Goal: Transaction & Acquisition: Obtain resource

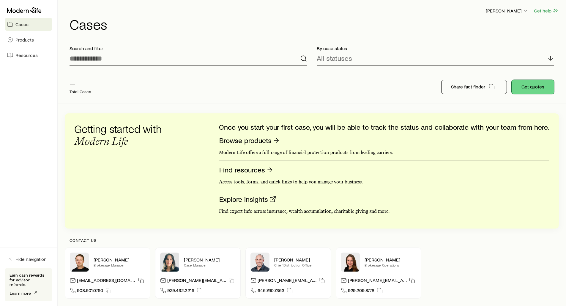
click at [530, 89] on button "Get quotes" at bounding box center [533, 87] width 42 height 14
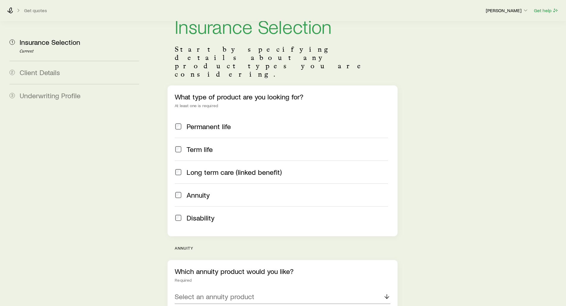
scroll to position [82, 0]
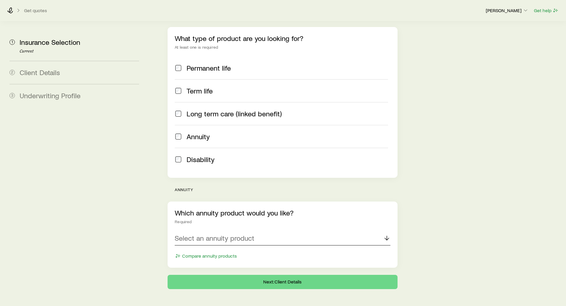
click at [204, 234] on p "Select an annuity product" at bounding box center [215, 238] width 80 height 8
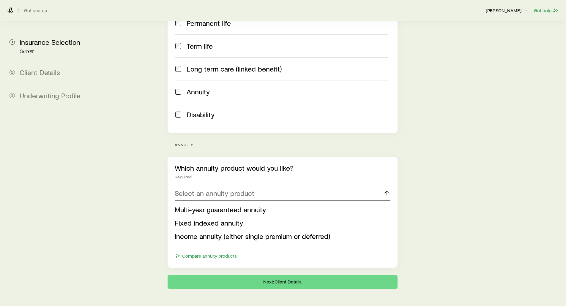
drag, startPoint x: 190, startPoint y: 208, endPoint x: 130, endPoint y: 162, distance: 75.6
click at [188, 219] on span "Fixed indexed annuity" at bounding box center [209, 223] width 68 height 9
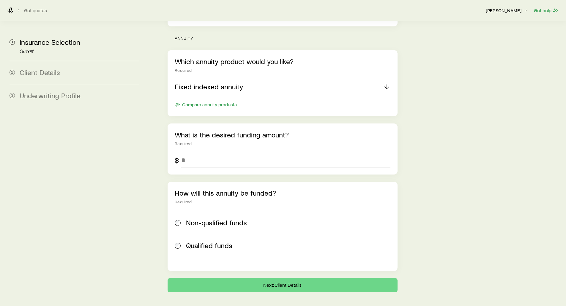
scroll to position [237, 0]
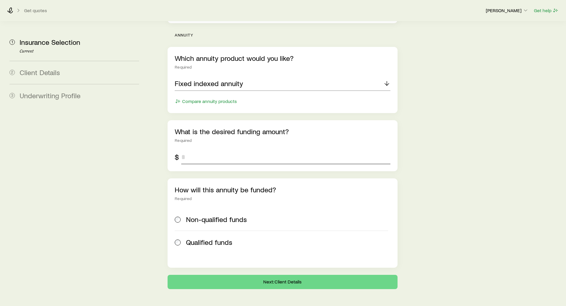
click at [201, 150] on input "tel" at bounding box center [285, 157] width 209 height 14
type input "******"
click at [249, 275] on button "Next: Client Details" at bounding box center [283, 282] width 230 height 14
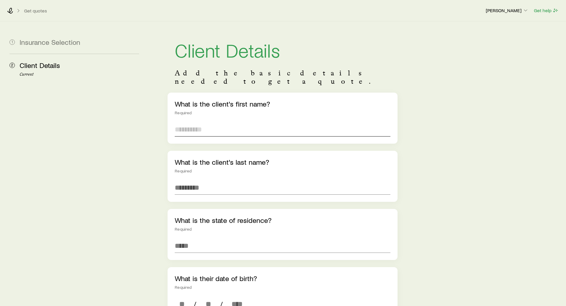
click at [183, 122] on input "text" at bounding box center [282, 129] width 215 height 14
type input "***"
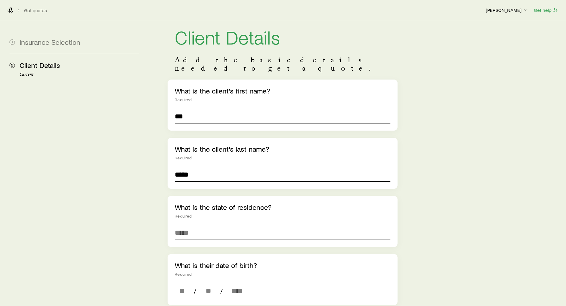
scroll to position [30, 0]
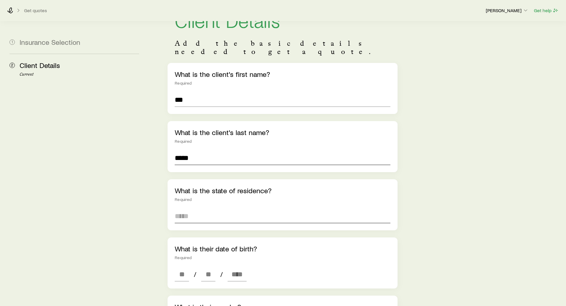
type input "*****"
click at [192, 209] on input at bounding box center [282, 216] width 215 height 14
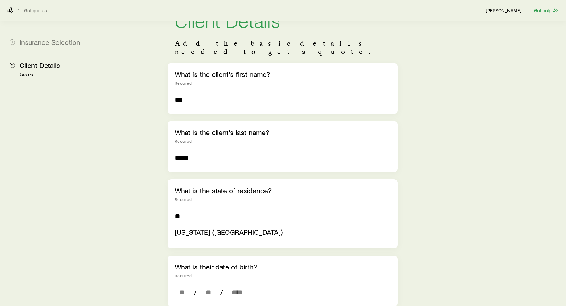
type input "**********"
click at [133, 171] on aside "1 Insurance Selection 2 Client Details Current" at bounding box center [74, 286] width 139 height 588
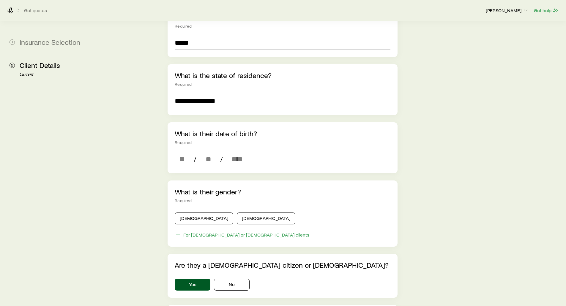
scroll to position [149, 0]
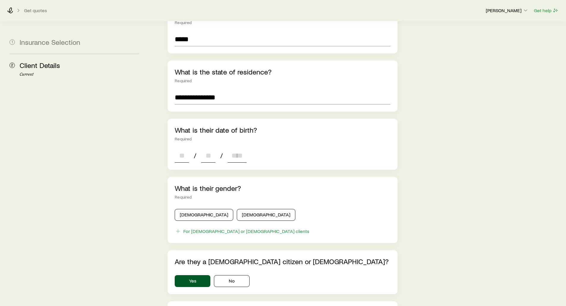
click at [175, 150] on input at bounding box center [182, 156] width 14 height 14
type input "**"
type input "****"
type input "*"
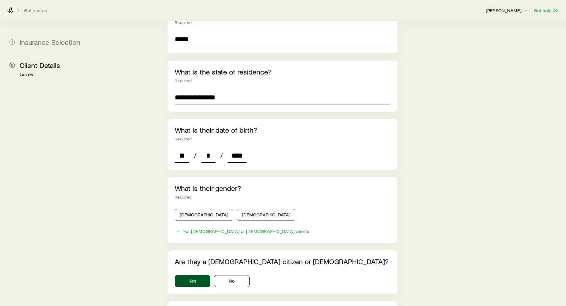
type input "****"
click at [124, 154] on aside "1 Insurance Selection 2 Client Details Current" at bounding box center [74, 158] width 139 height 570
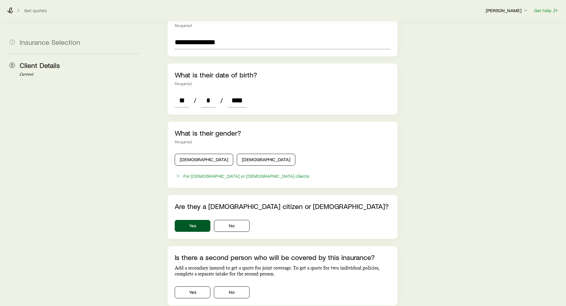
scroll to position [208, 0]
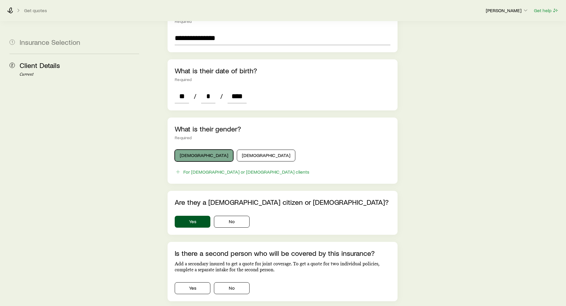
click at [191, 151] on button "[DEMOGRAPHIC_DATA]" at bounding box center [204, 156] width 59 height 12
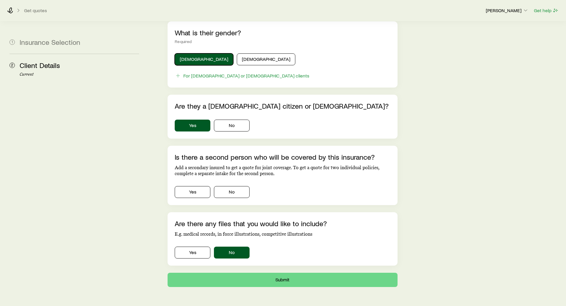
scroll to position [310, 0]
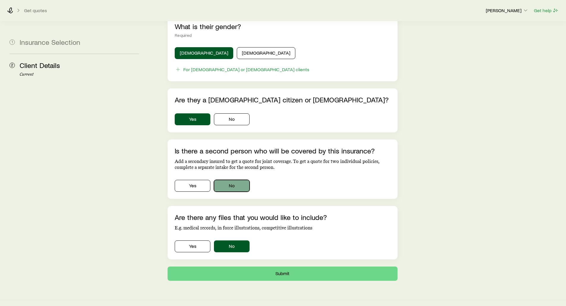
click at [234, 180] on button "No" at bounding box center [232, 186] width 36 height 12
click at [273, 267] on button "Submit" at bounding box center [283, 274] width 230 height 14
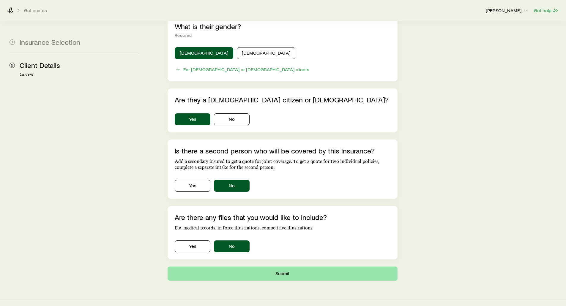
scroll to position [0, 0]
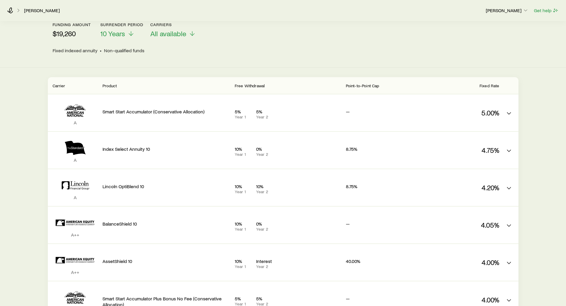
scroll to position [30, 0]
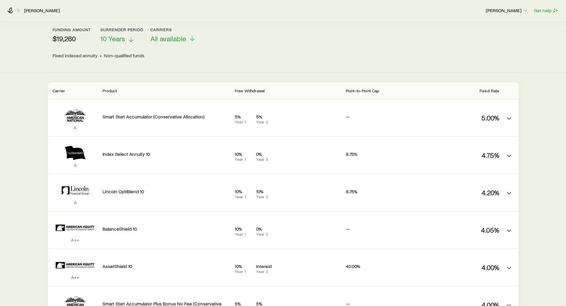
click at [109, 40] on span "10 Years" at bounding box center [112, 38] width 25 height 8
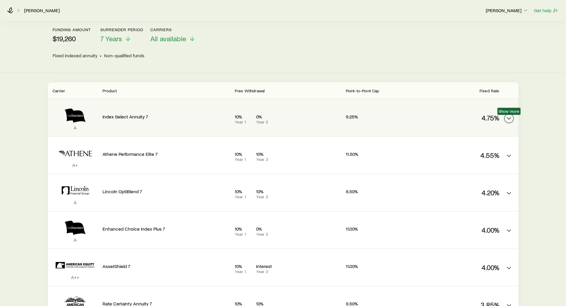
click at [507, 119] on icon "FIA quotes" at bounding box center [508, 118] width 7 height 7
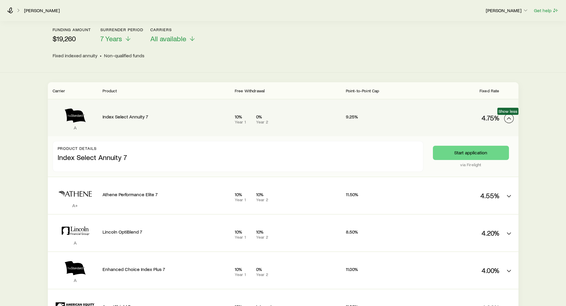
click at [507, 119] on icon "FIA quotes" at bounding box center [508, 118] width 7 height 7
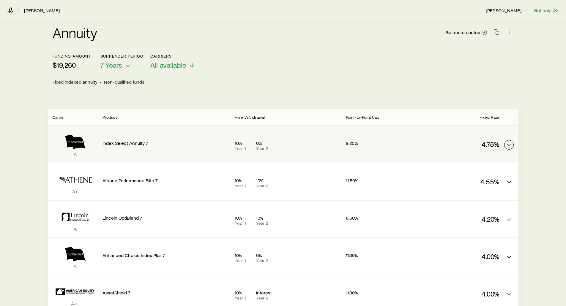
scroll to position [0, 0]
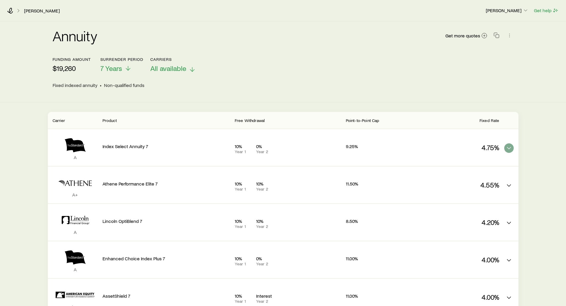
click at [159, 68] on span "All available" at bounding box center [168, 68] width 36 height 8
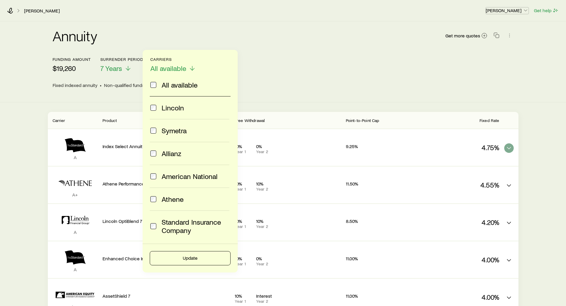
click at [517, 9] on p "[PERSON_NAME]" at bounding box center [507, 10] width 43 height 6
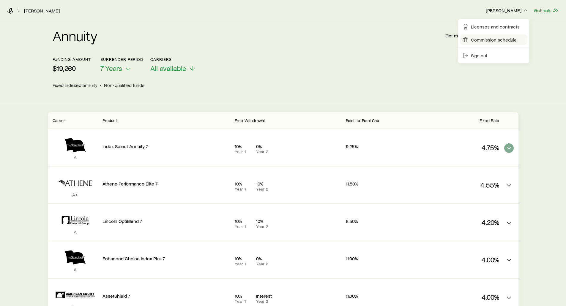
click at [476, 38] on span "Commission schedule" at bounding box center [494, 40] width 46 height 6
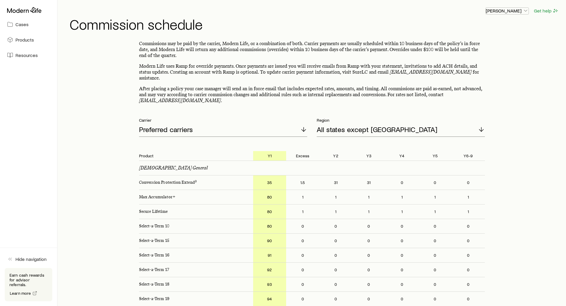
click at [514, 9] on p "[PERSON_NAME]" at bounding box center [507, 11] width 43 height 6
click at [477, 54] on span "Sign out" at bounding box center [479, 56] width 16 height 6
